Goal: Task Accomplishment & Management: Manage account settings

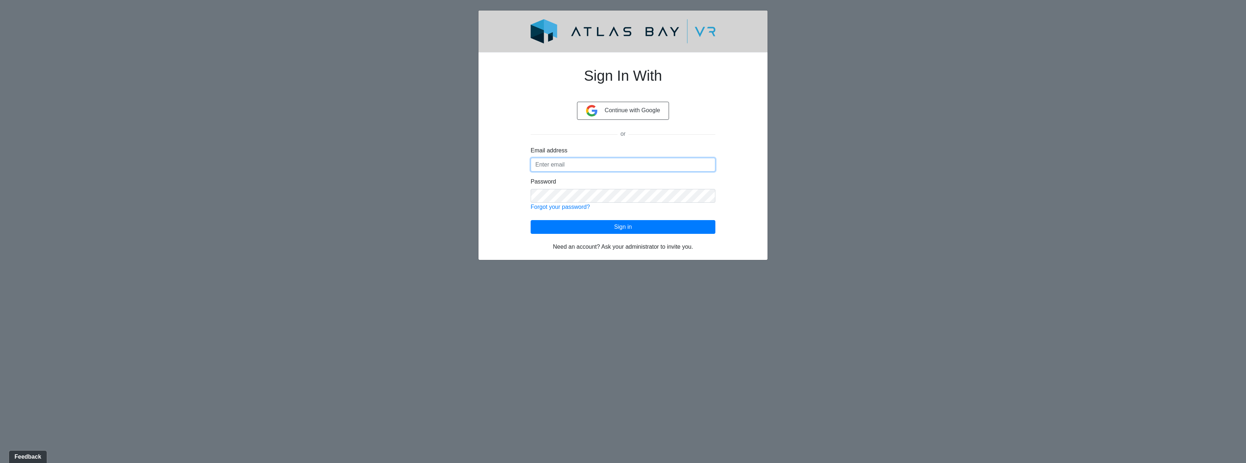
click at [606, 165] on input "Email address" at bounding box center [623, 165] width 185 height 14
click at [373, 148] on body "Sign In With Continue with Google or Email address Password Forgot your passwor…" at bounding box center [623, 135] width 1246 height 250
click at [646, 163] on input "Email address" at bounding box center [623, 165] width 185 height 14
click at [634, 164] on input "[EMAIL_ADDRESS][DOMAIN_NAME]" at bounding box center [623, 165] width 185 height 14
click at [717, 146] on div "Sign In With Continue with Google or Email address [EMAIL_ADDRESS][DOMAIN_NAME]…" at bounding box center [623, 154] width 220 height 193
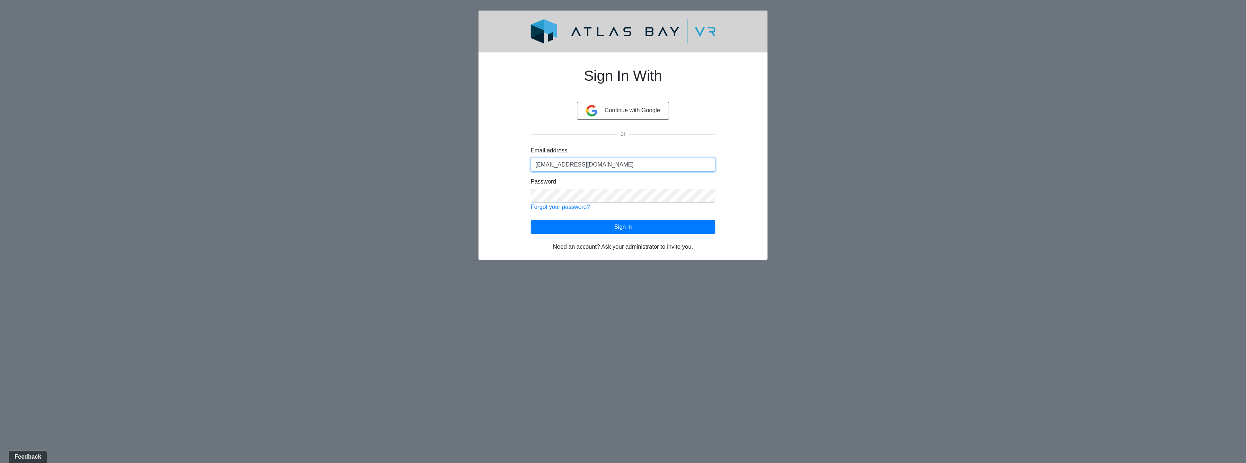
drag, startPoint x: 555, startPoint y: 167, endPoint x: 530, endPoint y: 167, distance: 25.0
click at [530, 167] on div "Sign In With Continue with Google or Email address [EMAIL_ADDRESS][DOMAIN_NAME]…" at bounding box center [623, 154] width 220 height 193
type input "[EMAIL_ADDRESS][DOMAIN_NAME]"
click button "Sign in" at bounding box center [623, 227] width 185 height 14
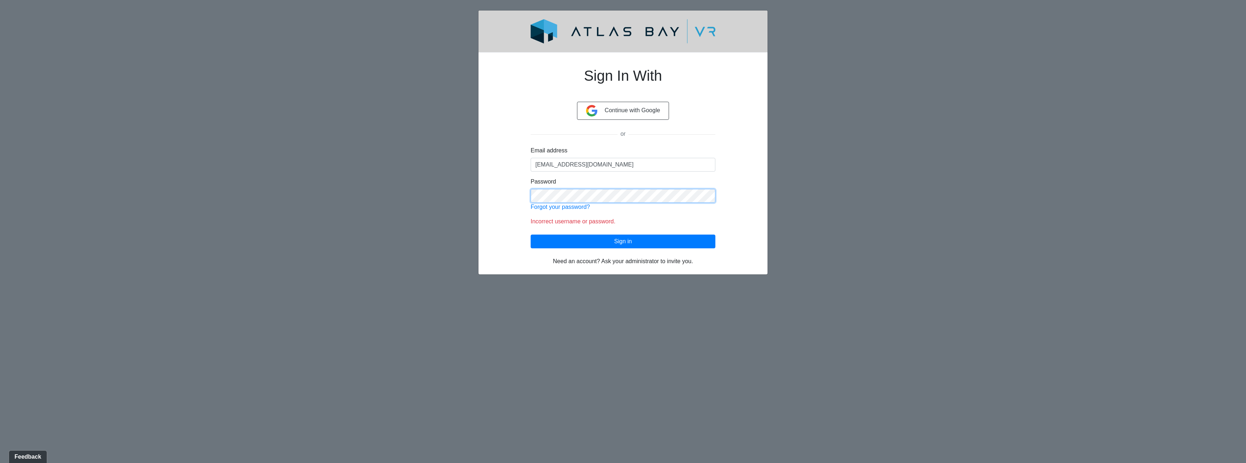
click at [521, 199] on div "Sign In With Continue with Google or Email address [EMAIL_ADDRESS][DOMAIN_NAME]…" at bounding box center [623, 162] width 220 height 208
click button "Sign in" at bounding box center [623, 242] width 185 height 14
